Goal: Task Accomplishment & Management: Use online tool/utility

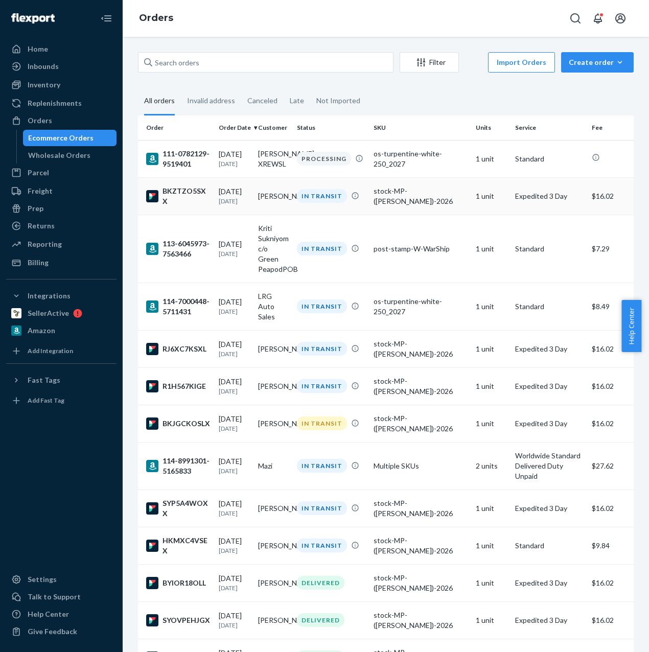
click at [280, 207] on td "[PERSON_NAME]" at bounding box center [273, 195] width 39 height 37
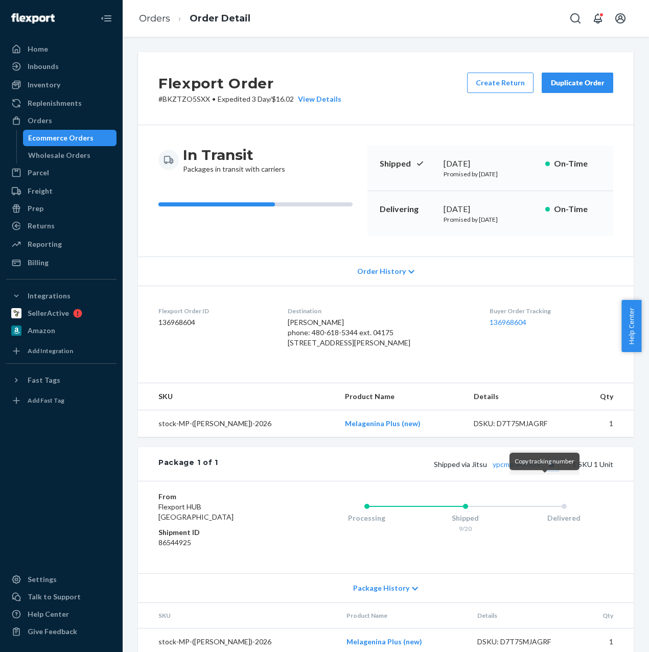
click at [544, 470] on button "Copy tracking number" at bounding box center [550, 463] width 13 height 13
click at [508, 468] on link "ypcmara4mx39" at bounding box center [516, 464] width 48 height 9
drag, startPoint x: 215, startPoint y: 101, endPoint x: 295, endPoint y: 96, distance: 79.8
click at [295, 96] on p "# BKZTZO5SXX • Expedited 3 Day / $16.02 View Details" at bounding box center [249, 99] width 183 height 10
copy p "Expedited 3 Day / $16.02"
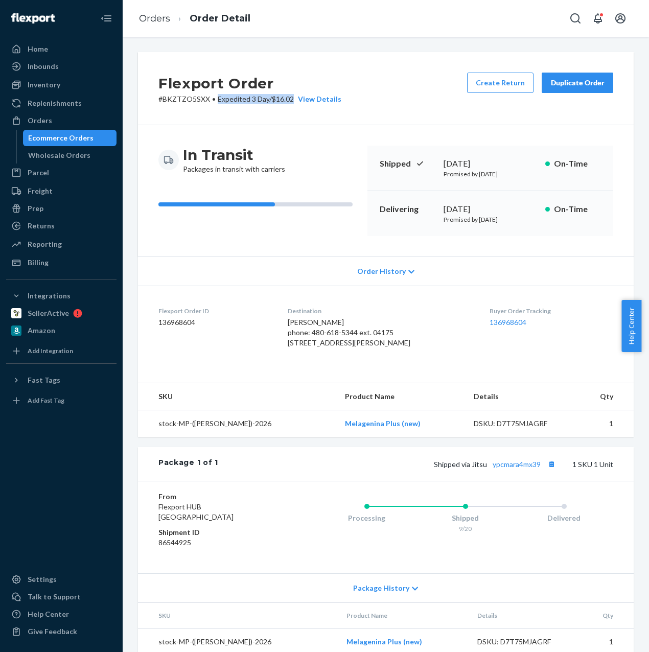
click at [227, 305] on dl "Flexport Order ID 136968604 Destination [PERSON_NAME] phone: 480-618-5344 ext. …" at bounding box center [385, 328] width 495 height 87
click at [544, 470] on button "Copy tracking number" at bounding box center [550, 463] width 13 height 13
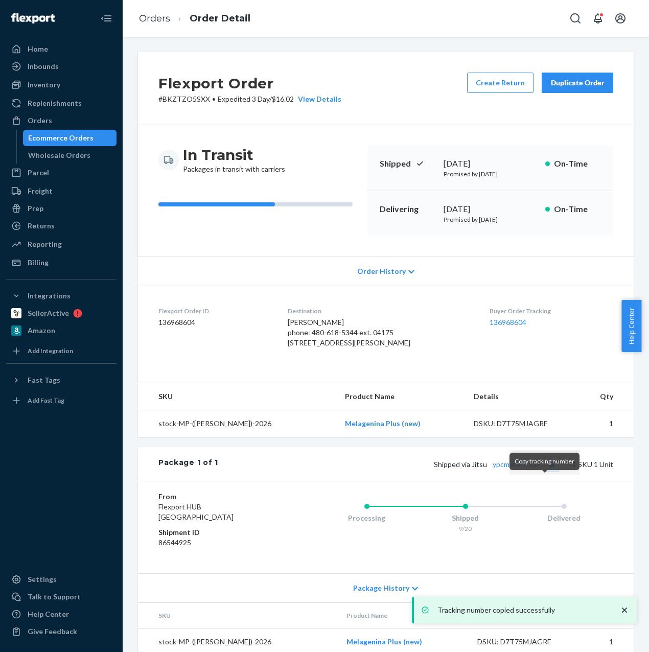
click at [544, 470] on button "Copy tracking number" at bounding box center [550, 463] width 13 height 13
click at [468, 468] on span "Shipped via [GEOGRAPHIC_DATA] ypcmara4mx39" at bounding box center [496, 464] width 124 height 9
copy span "Jitsu"
drag, startPoint x: 234, startPoint y: 95, endPoint x: 274, endPoint y: 108, distance: 41.8
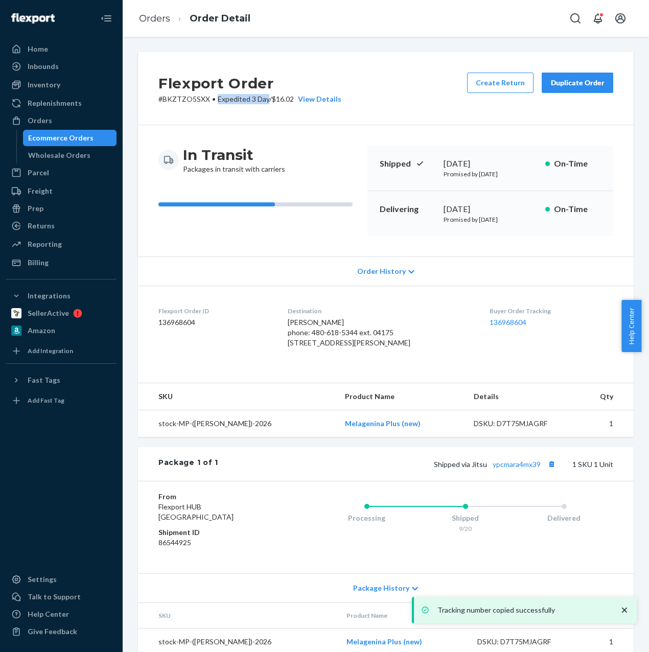
click at [265, 94] on p "# BKZTZO5SXX • Expedited 3 Day / $16.02 View Details" at bounding box center [249, 99] width 183 height 10
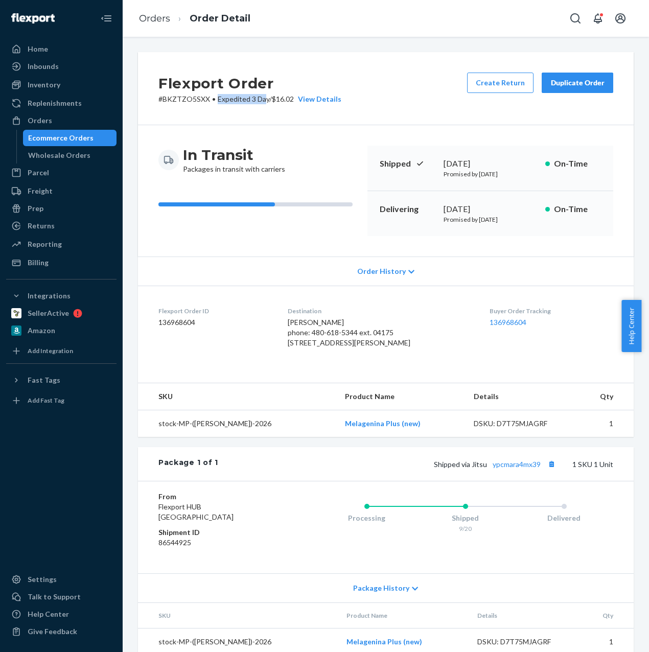
copy span "Expedited 3 Da"
click at [581, 83] on div "Duplicate Order" at bounding box center [577, 83] width 54 height 10
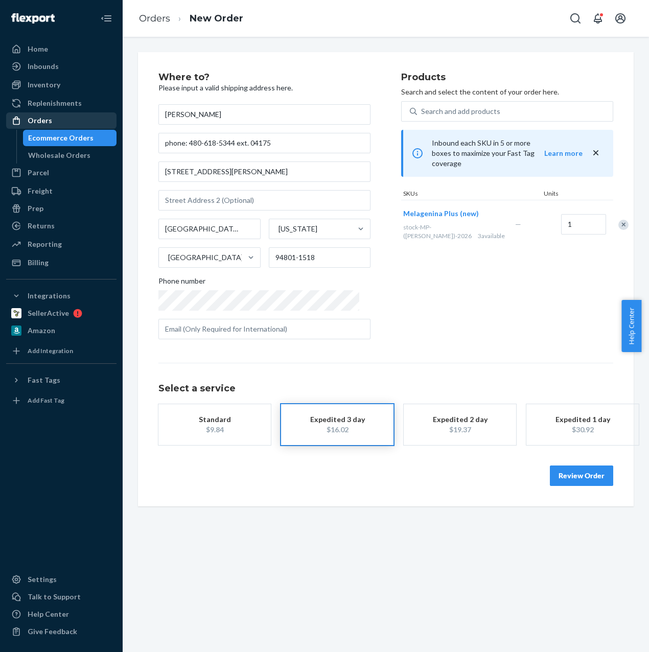
drag, startPoint x: 261, startPoint y: 115, endPoint x: 66, endPoint y: 115, distance: 195.1
click at [67, 115] on div "Home Inbounds Shipping Plans Problems Inventory Products Replenishments Orders …" at bounding box center [324, 326] width 649 height 652
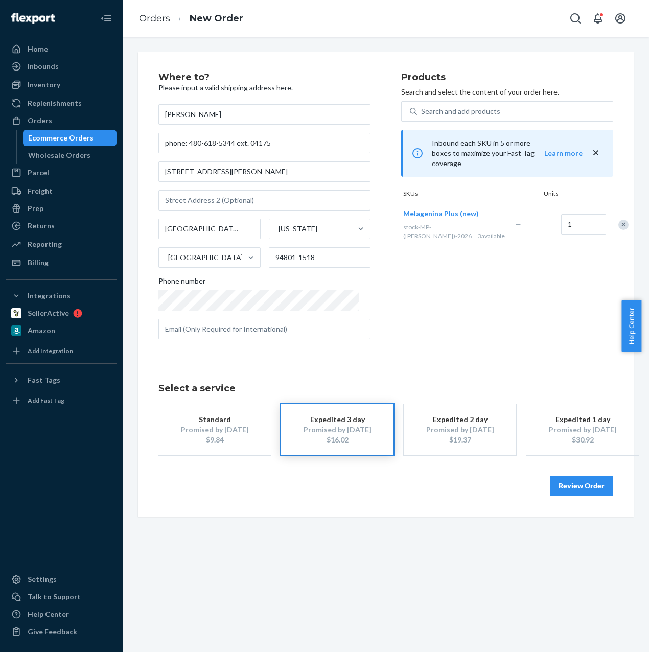
type input "[PERSON_NAME]"
drag, startPoint x: 189, startPoint y: 143, endPoint x: 362, endPoint y: 145, distance: 173.1
click at [356, 145] on input "phone: 480-618-5344 ext. 04175" at bounding box center [264, 143] width 212 height 20
paste input "207-835-4259 ext. 73543"
type input "phone: 207-835-4259 ext. 73543"
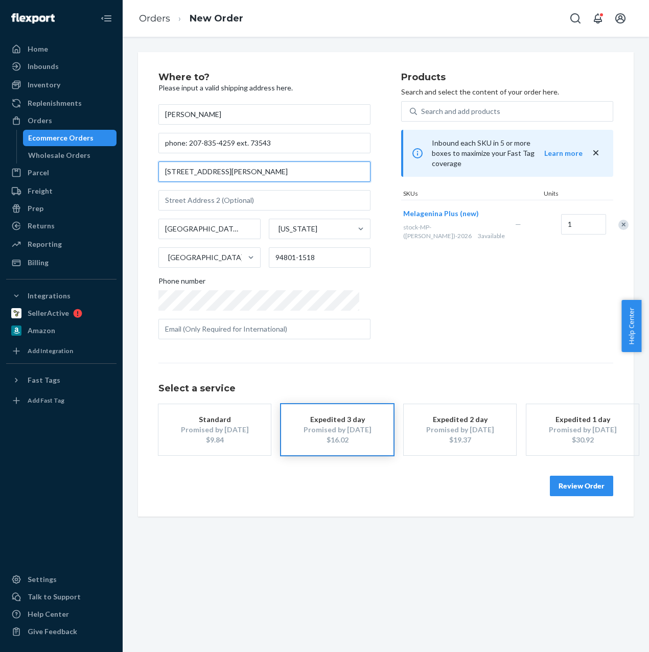
drag, startPoint x: 208, startPoint y: 169, endPoint x: 130, endPoint y: 169, distance: 78.6
click at [131, 169] on div "Where to? Please input a valid shipping address here. [PERSON_NAME] phone: 207-…" at bounding box center [385, 284] width 511 height 464
paste input "TRAILA 101 [PERSON_NAME] PLZ"
drag, startPoint x: 285, startPoint y: 170, endPoint x: 109, endPoint y: 171, distance: 176.2
click at [109, 171] on div "Home Inbounds Shipping Plans Problems Inventory Products Replenishments Orders …" at bounding box center [324, 326] width 649 height 652
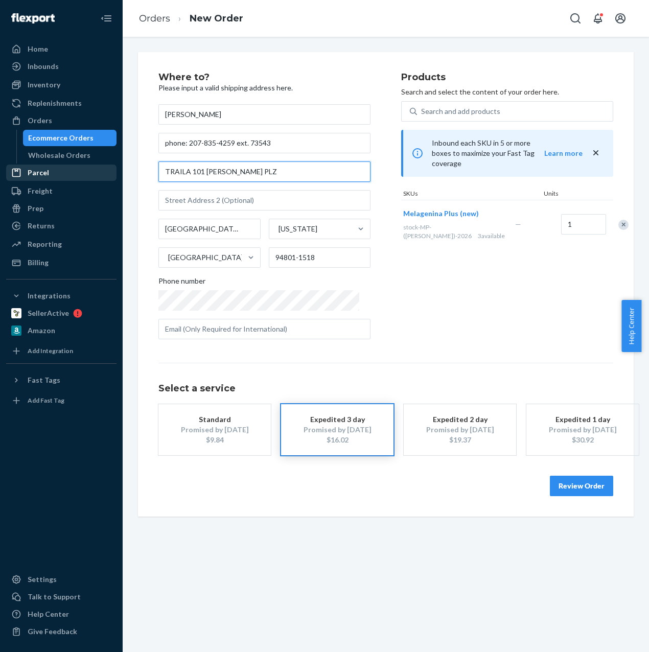
paste input "[STREET_ADDRESS][PERSON_NAME]"
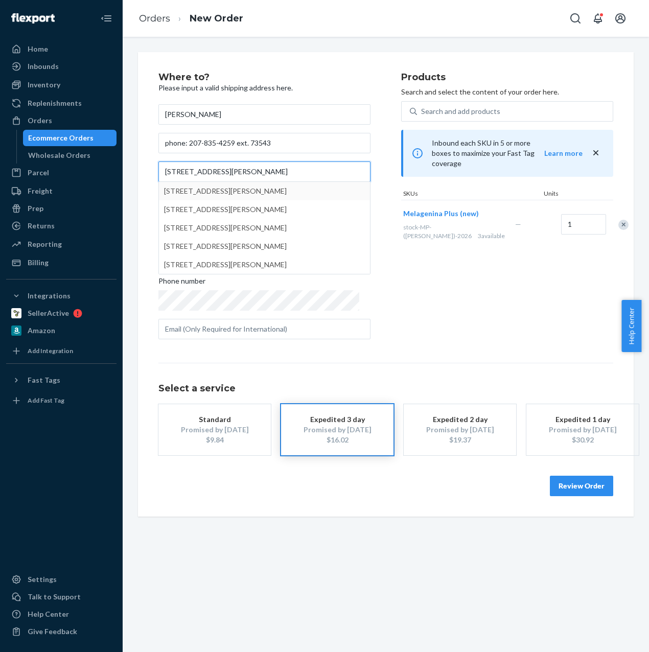
type input "[STREET_ADDRESS][PERSON_NAME]"
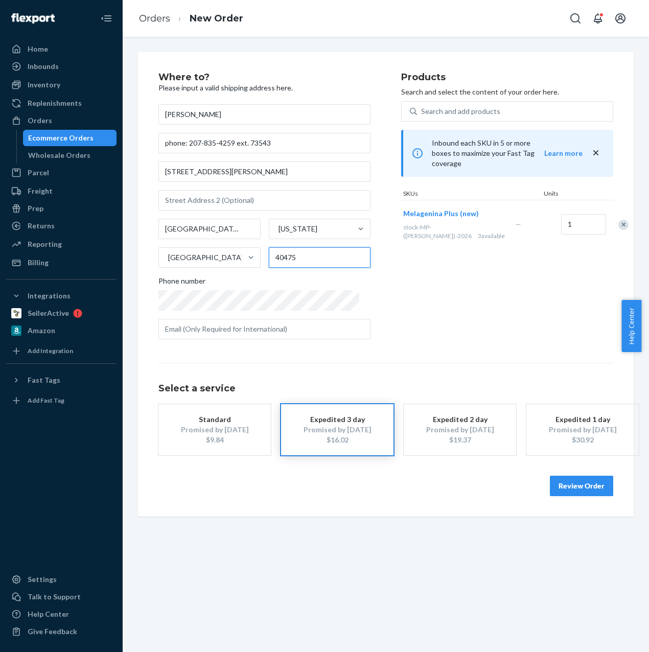
click at [315, 256] on input "40475" at bounding box center [320, 257] width 102 height 20
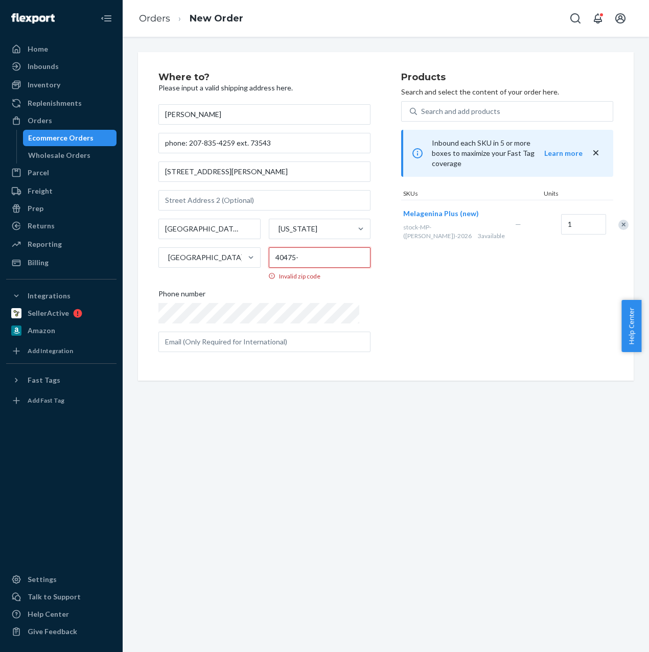
paste input "3457"
type input "40475-3457"
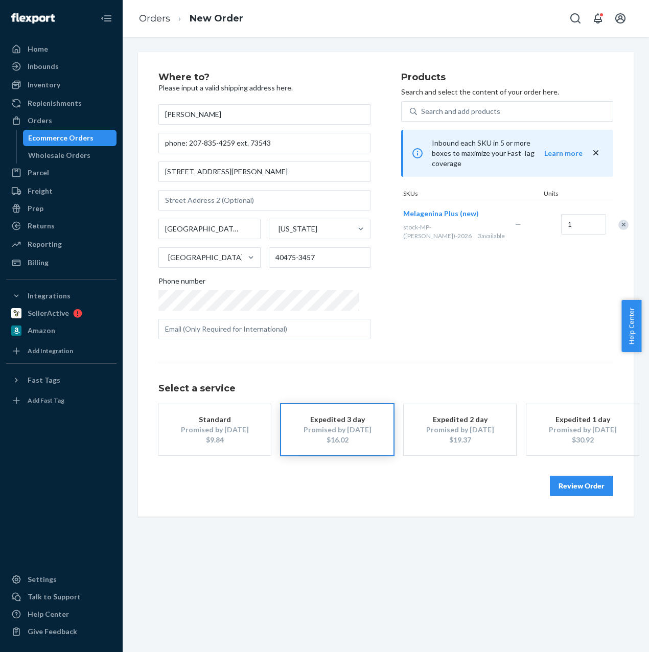
click at [580, 484] on button "Review Order" at bounding box center [580, 485] width 63 height 20
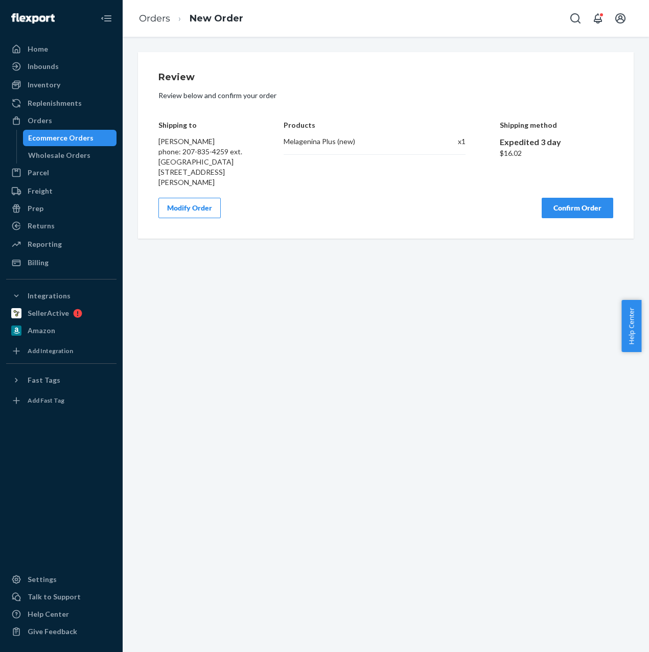
click at [580, 208] on button "Confirm Order" at bounding box center [576, 208] width 71 height 20
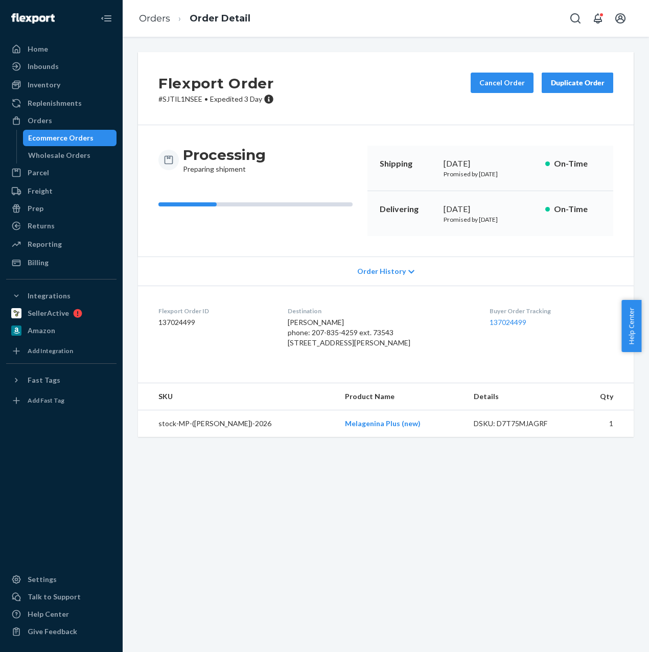
click at [568, 83] on div "Duplicate Order" at bounding box center [577, 83] width 54 height 10
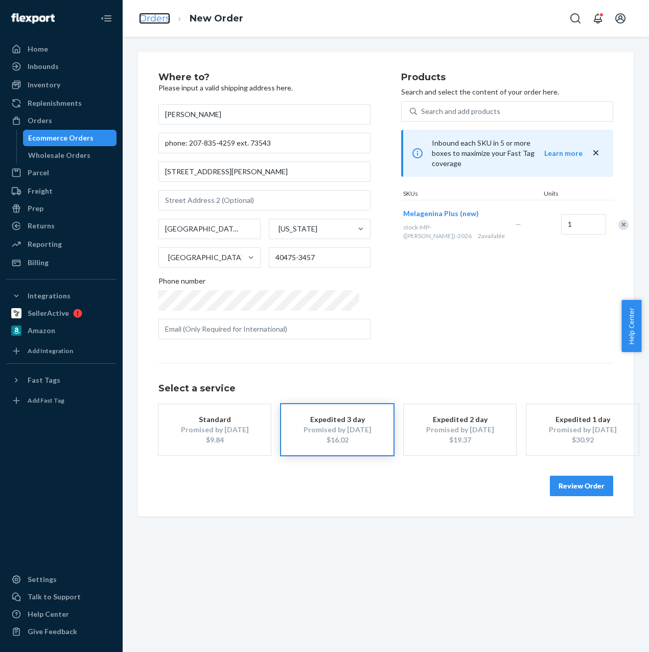
click at [166, 18] on link "Orders" at bounding box center [154, 18] width 31 height 11
